Goal: Check status: Check status

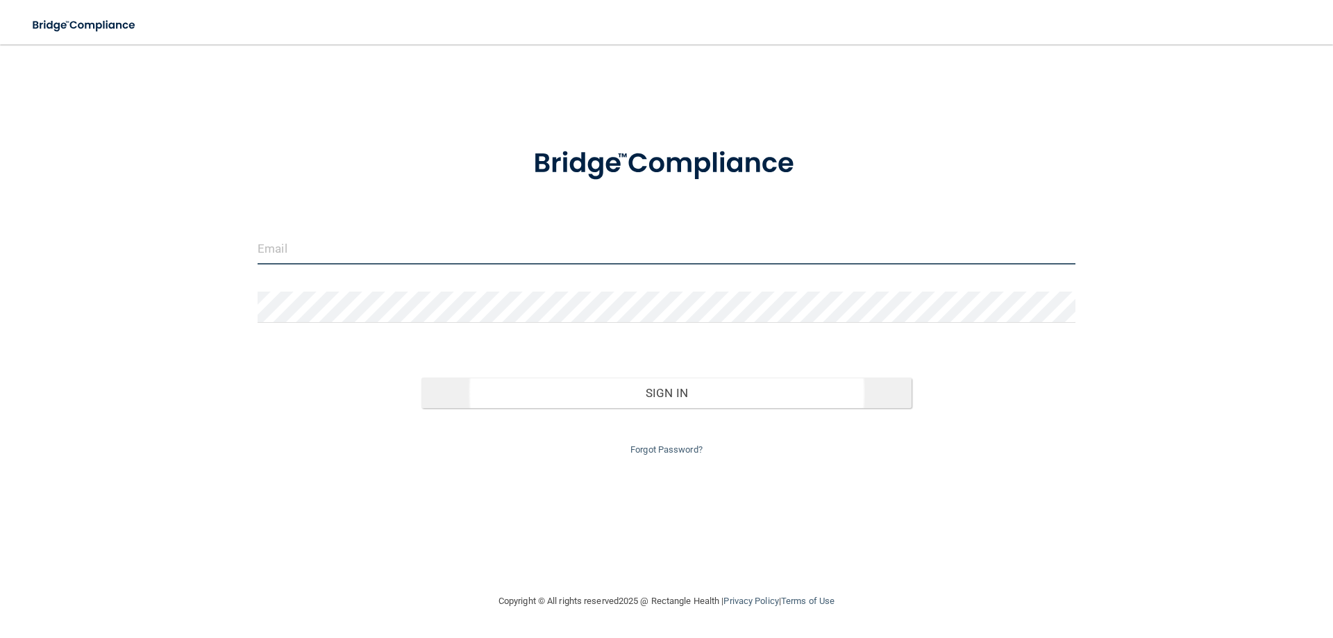
type input "[EMAIL_ADDRESS][DOMAIN_NAME]"
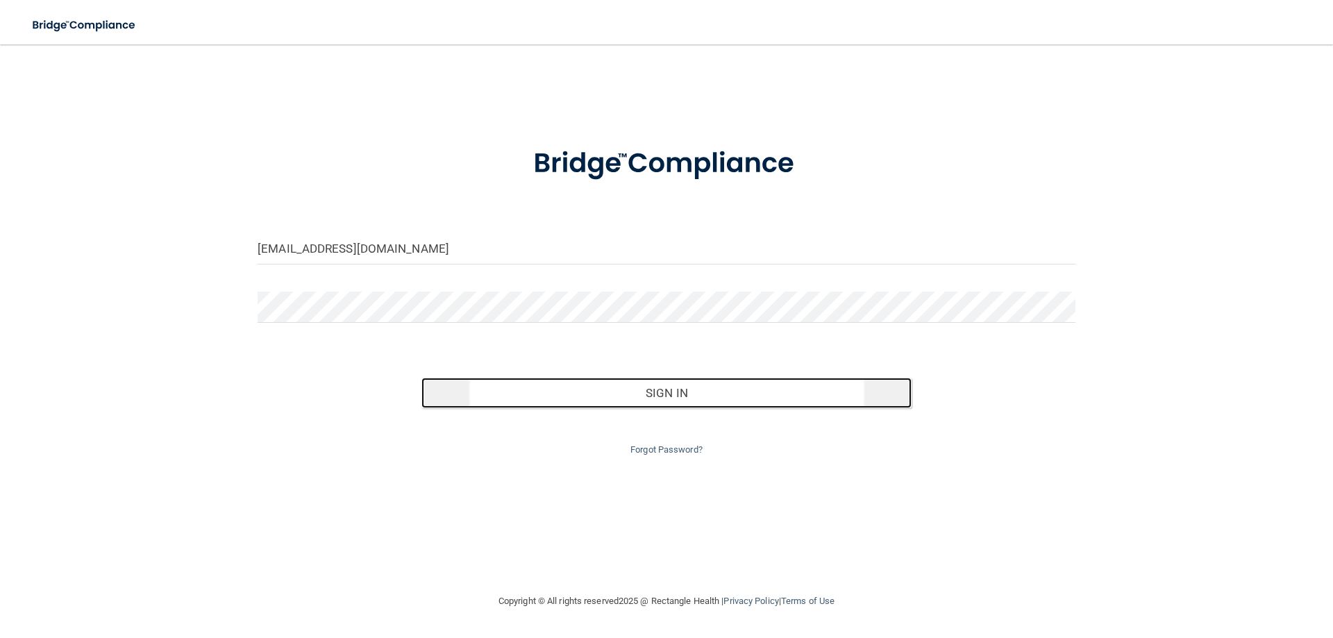
click at [683, 389] on button "Sign In" at bounding box center [666, 393] width 491 height 31
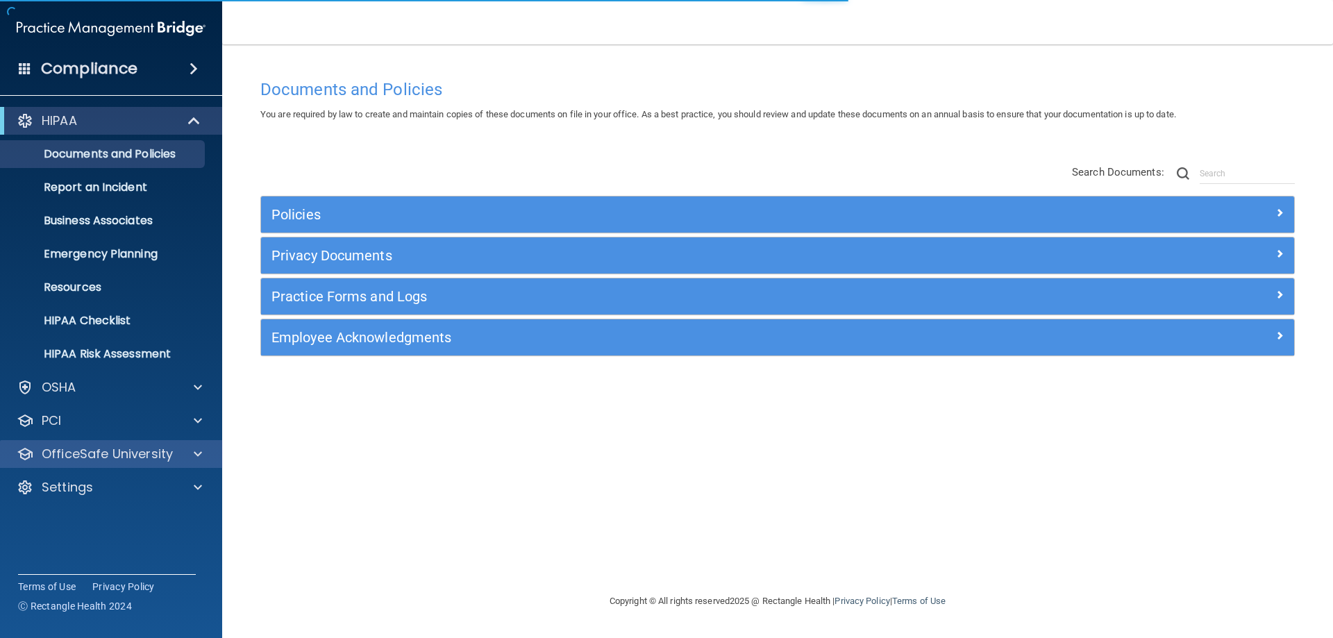
click at [156, 464] on div "OfficeSafe University" at bounding box center [111, 454] width 223 height 28
click at [142, 457] on p "OfficeSafe University" at bounding box center [107, 454] width 131 height 17
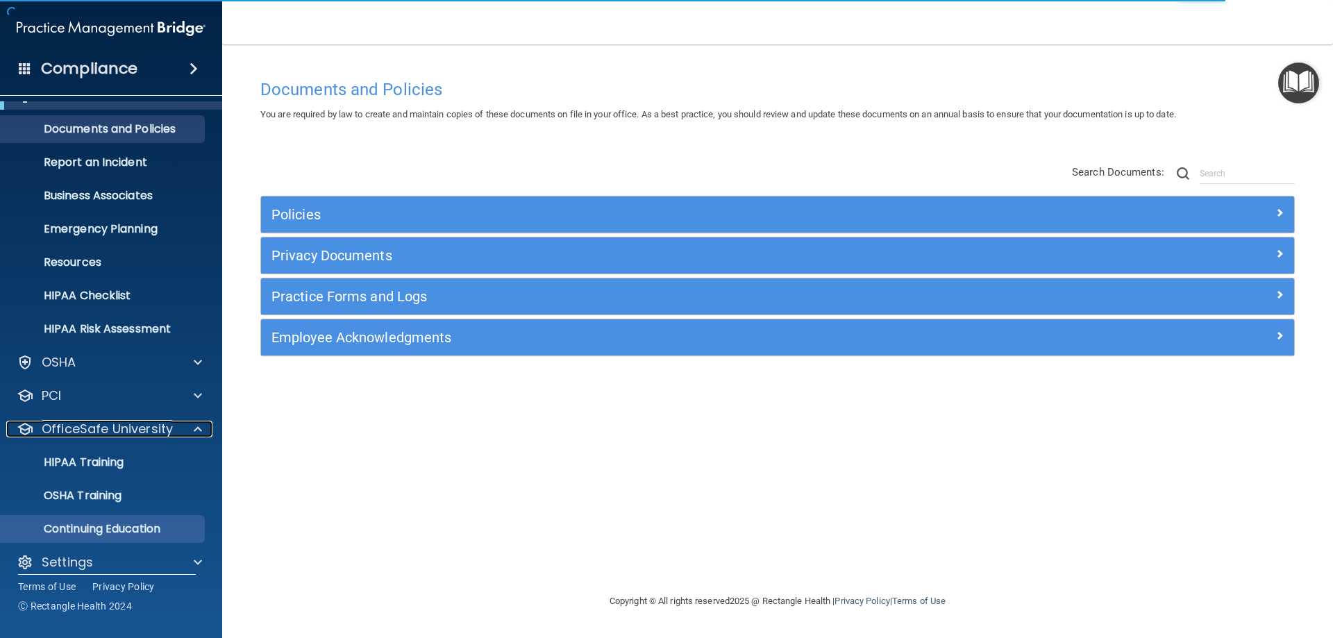
scroll to position [38, 0]
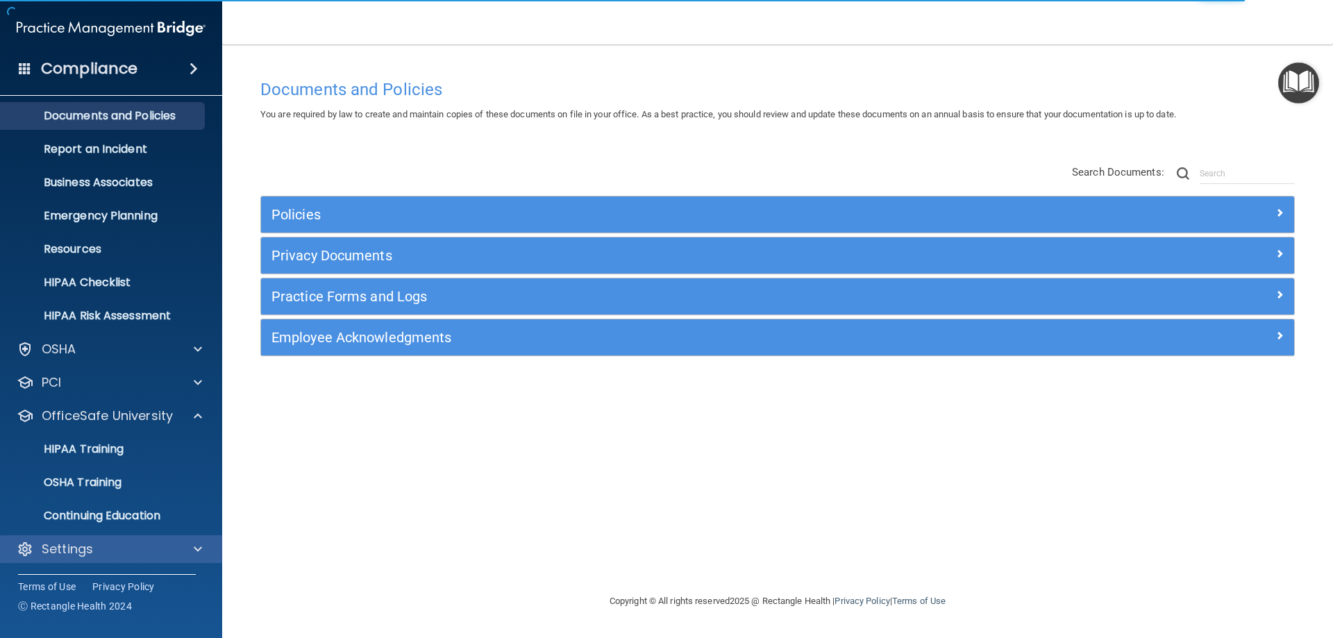
click at [86, 562] on div "Settings" at bounding box center [111, 549] width 223 height 28
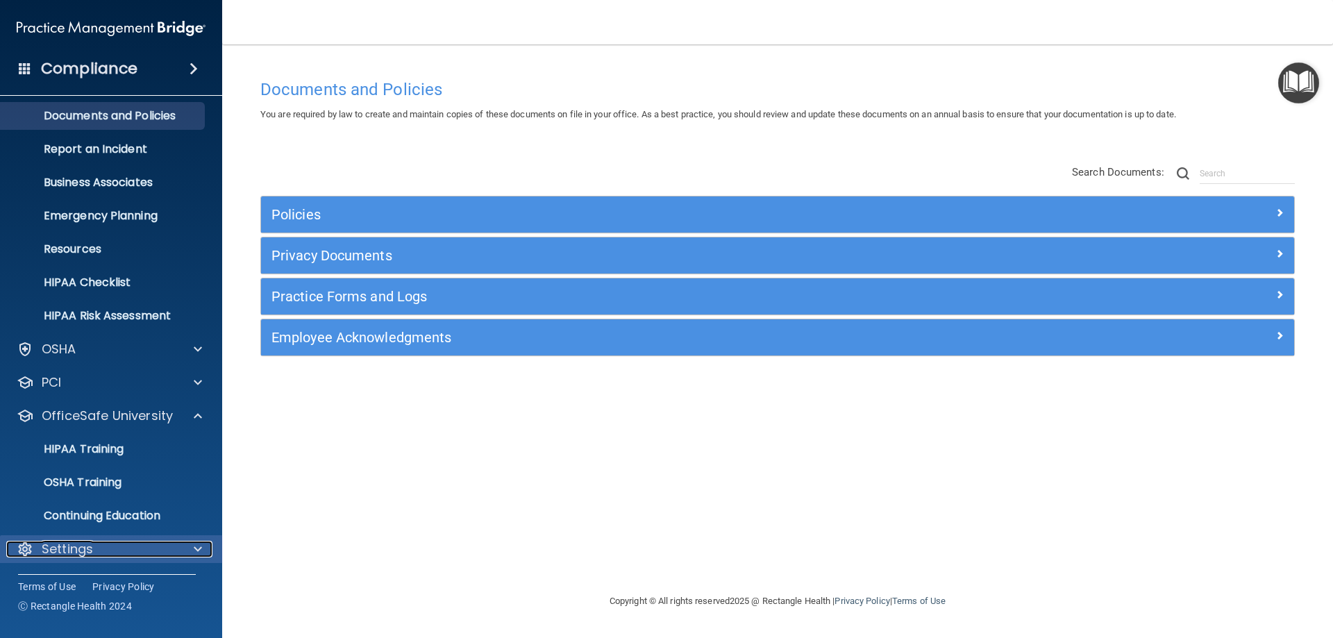
click at [187, 542] on div at bounding box center [195, 549] width 35 height 17
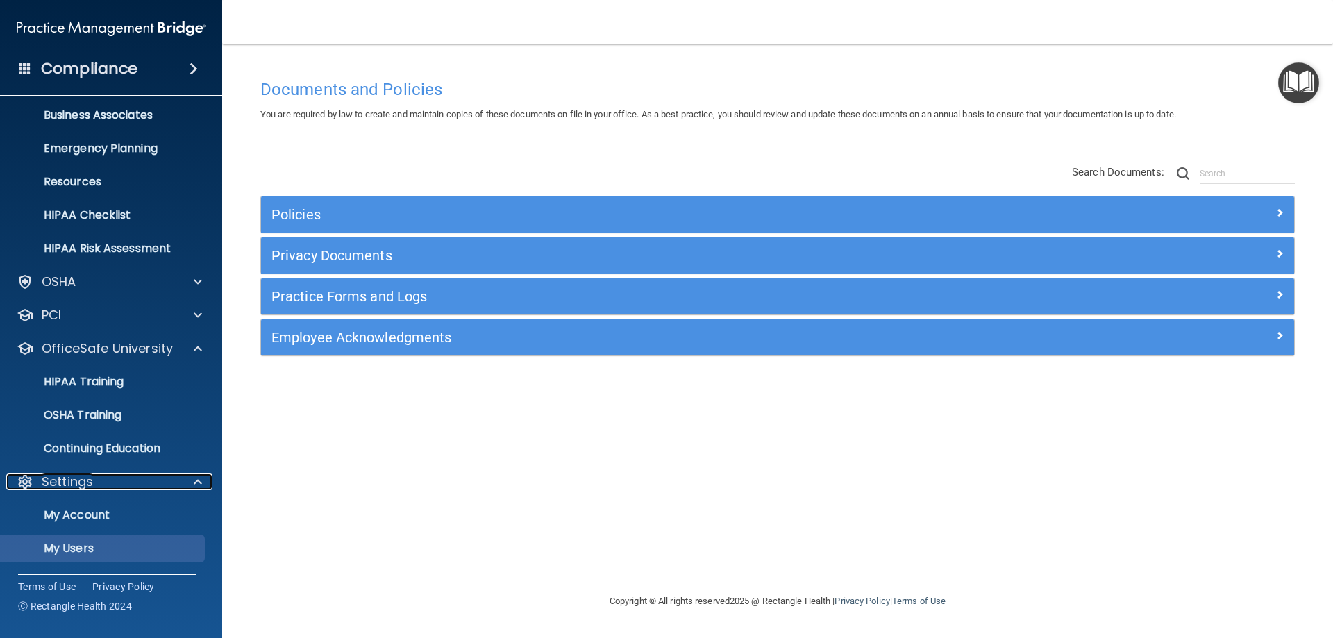
scroll to position [172, 0]
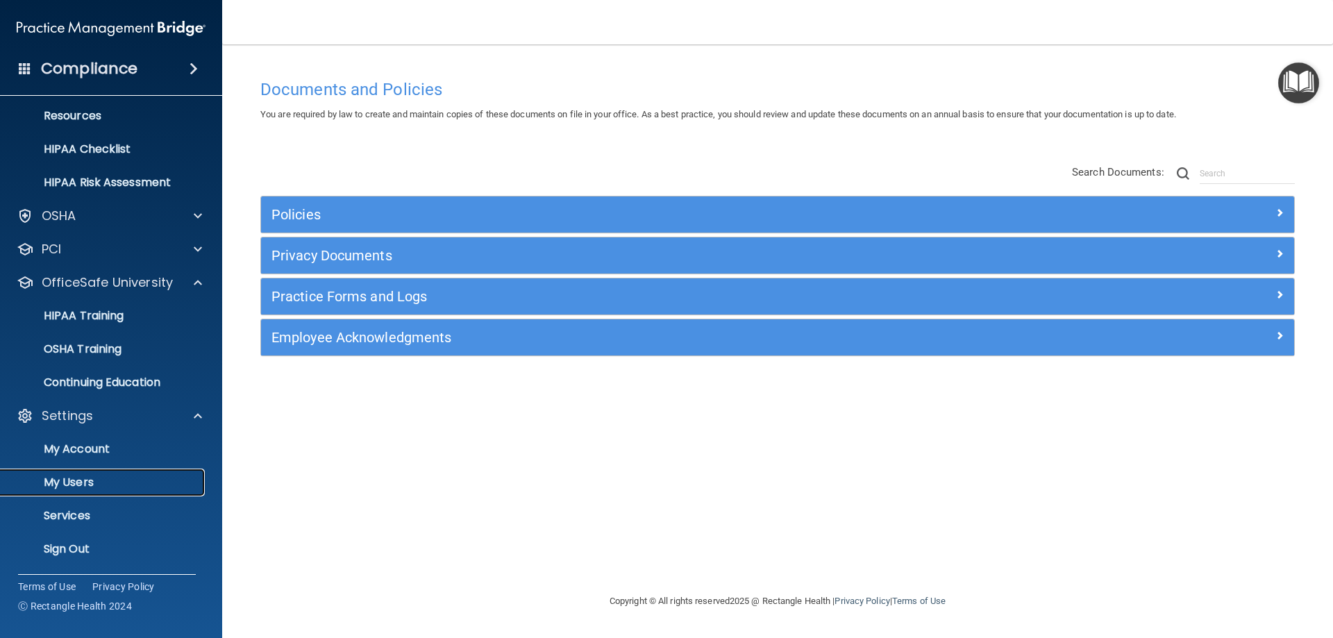
click at [95, 479] on p "My Users" at bounding box center [104, 483] width 190 height 14
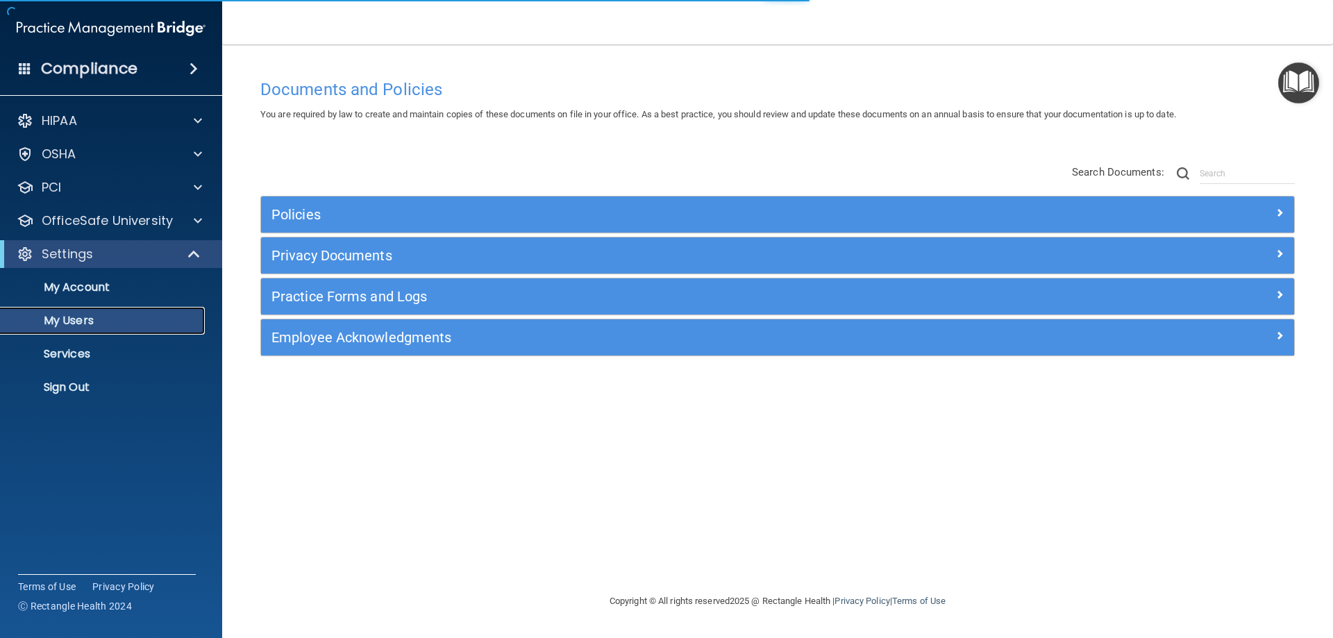
select select "20"
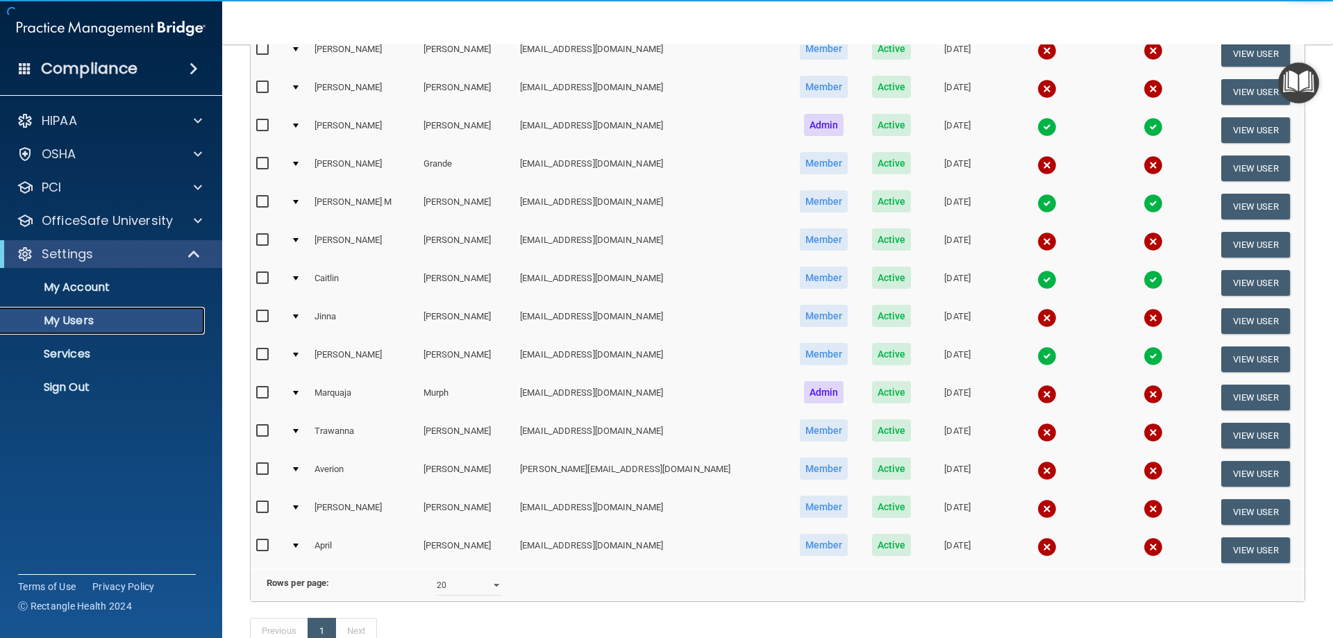
scroll to position [347, 0]
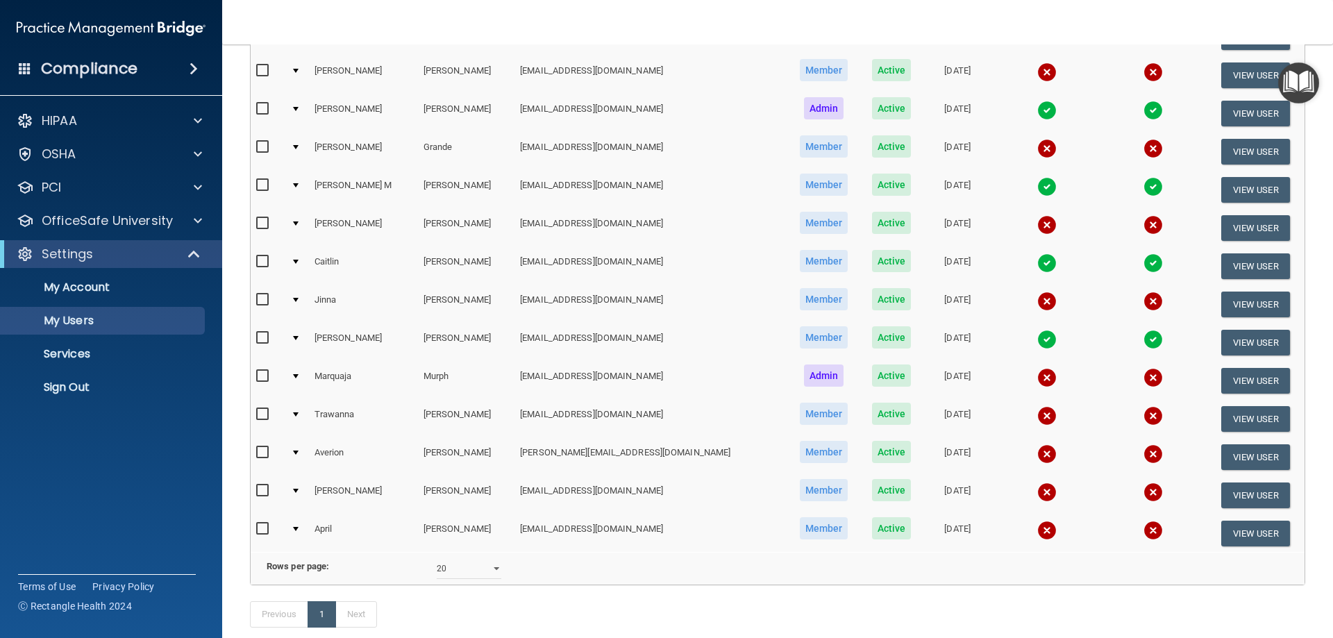
click at [1037, 415] on img at bounding box center [1046, 415] width 19 height 19
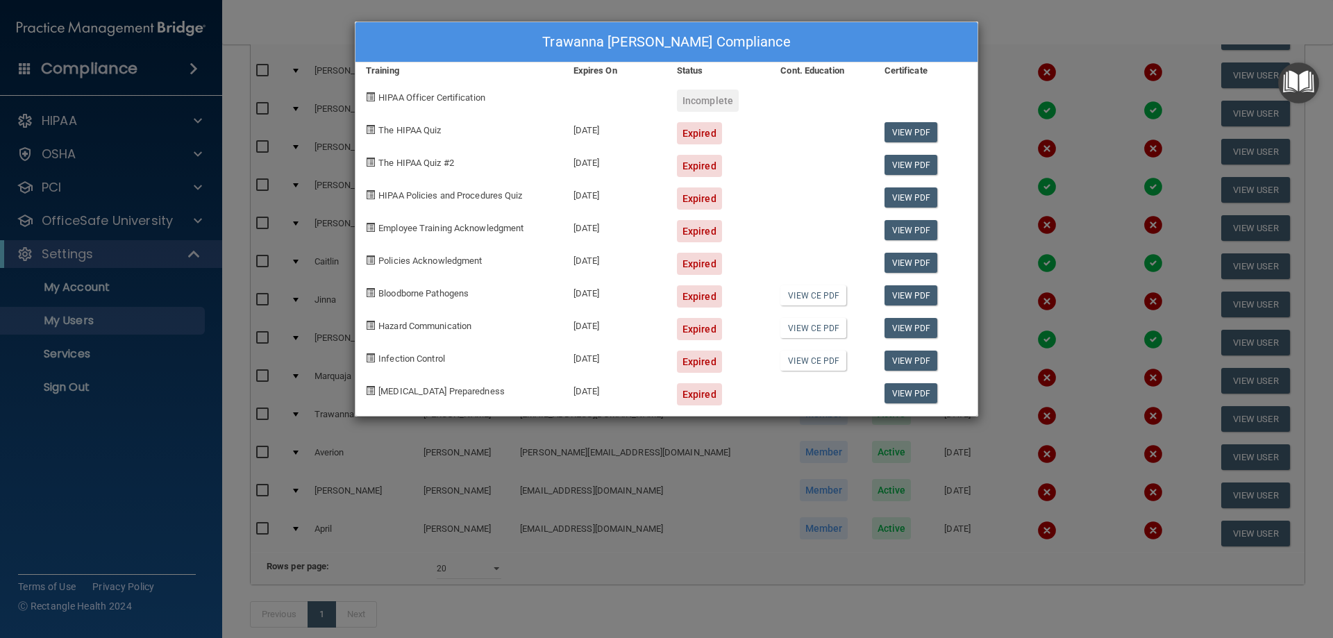
click at [1031, 53] on div "Trawanna [PERSON_NAME] Compliance Training Expires On Status Cont. Education Ce…" at bounding box center [666, 319] width 1333 height 638
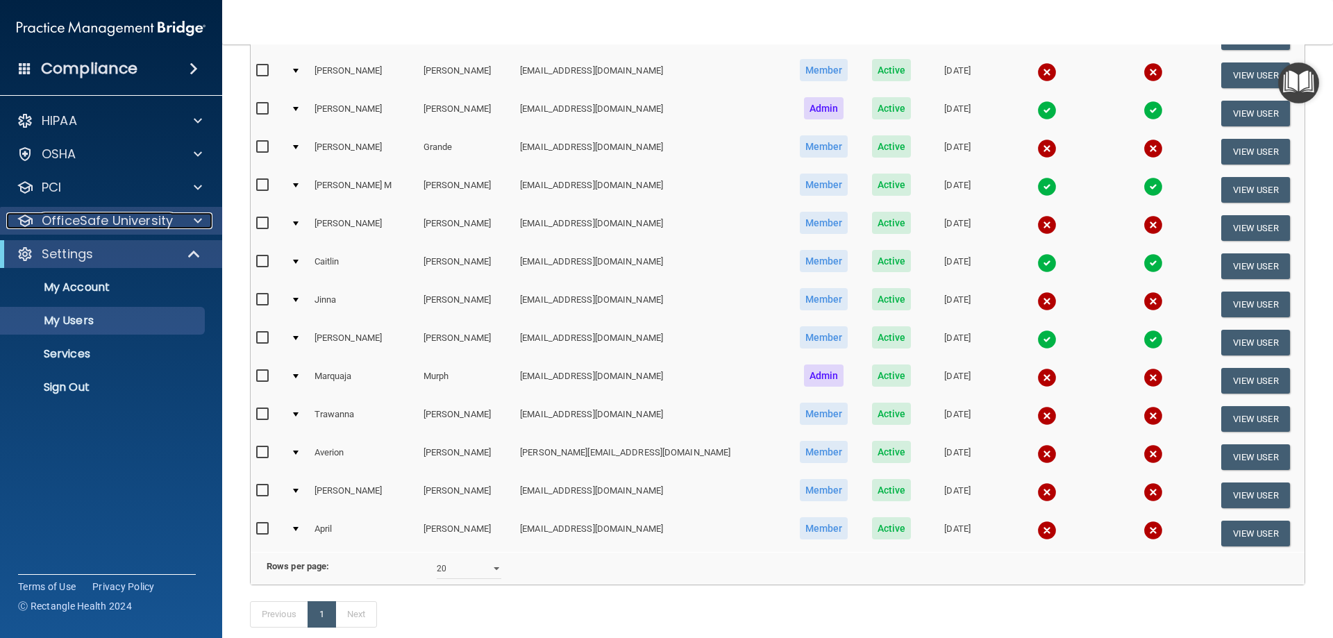
click at [193, 224] on div at bounding box center [195, 220] width 35 height 17
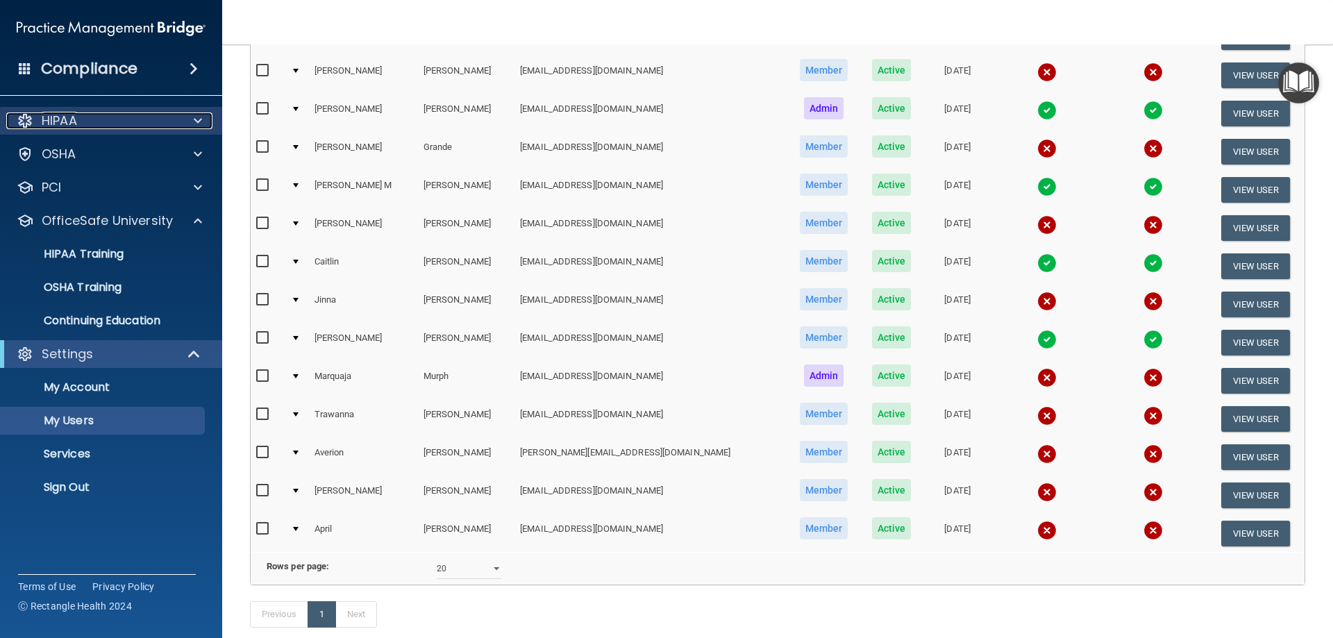
click at [199, 124] on span at bounding box center [198, 120] width 8 height 17
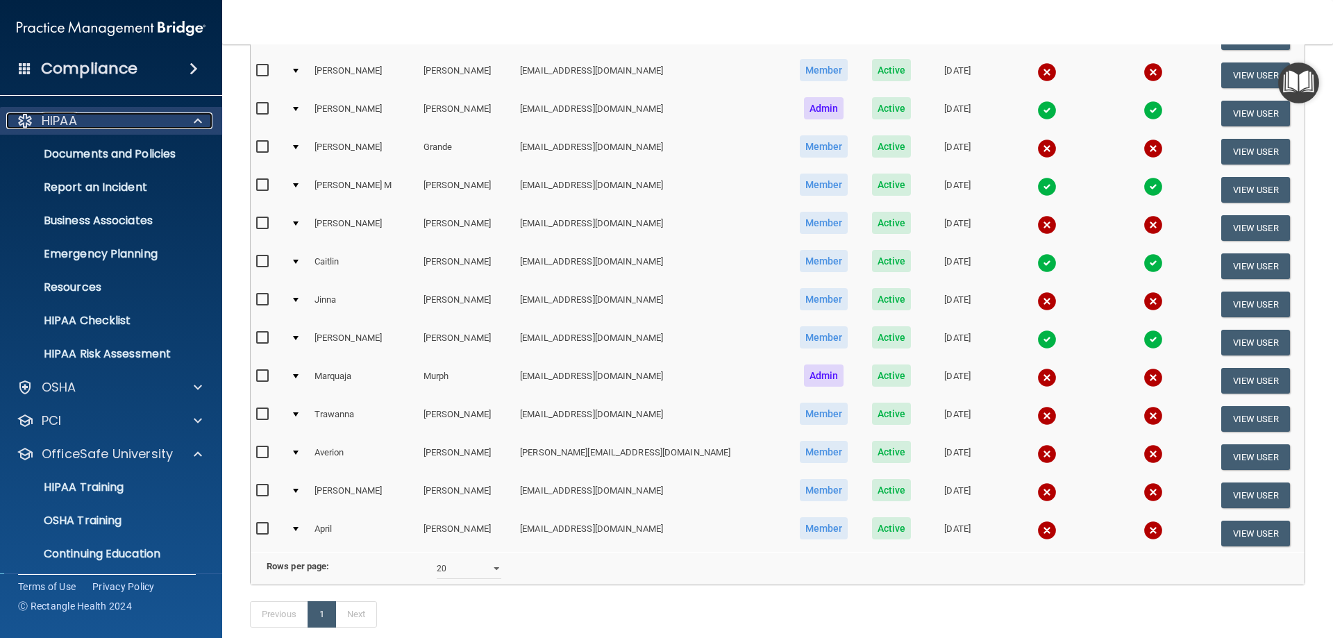
click at [199, 124] on span at bounding box center [198, 120] width 8 height 17
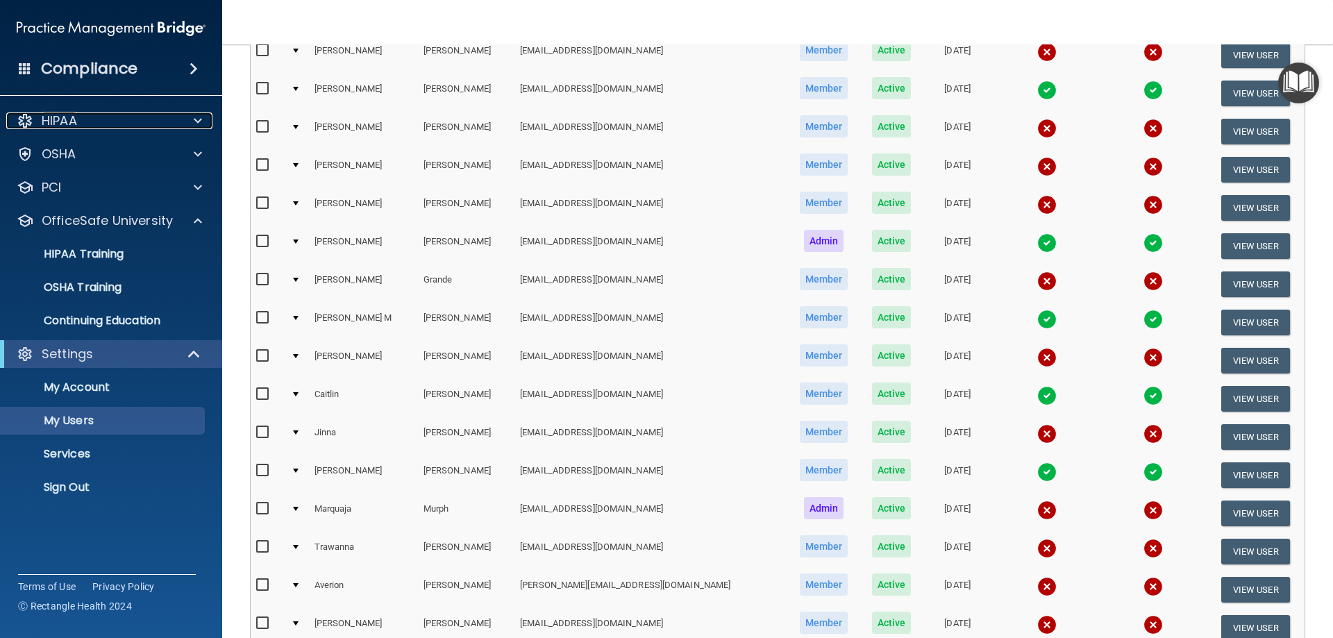
scroll to position [208, 0]
